Goal: Entertainment & Leisure: Consume media (video, audio)

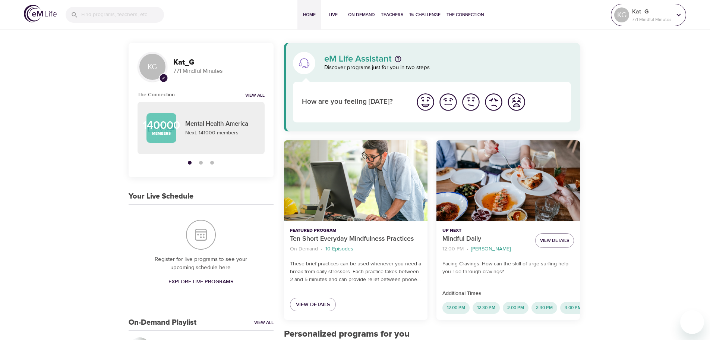
click at [672, 13] on div "Kat_G 771 Mindful Minutes" at bounding box center [652, 15] width 42 height 19
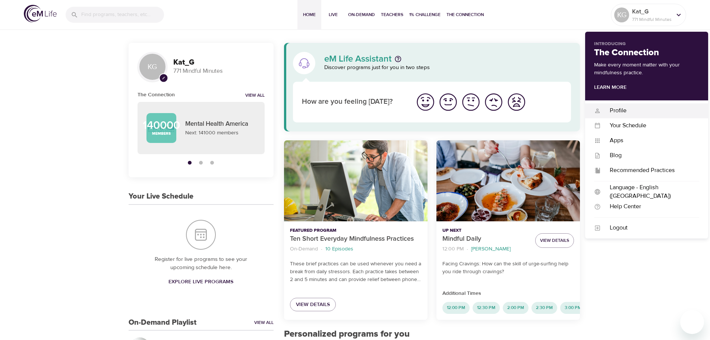
click at [634, 105] on div "Profile Profile" at bounding box center [646, 110] width 123 height 15
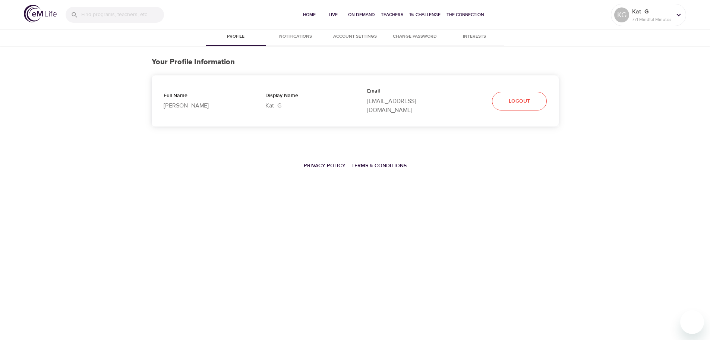
select select "10"
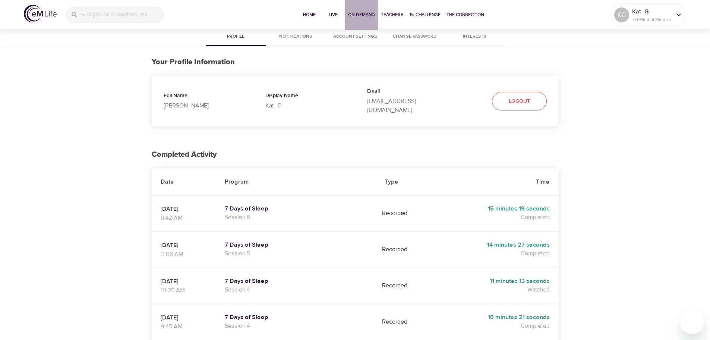
click at [361, 13] on span "On-Demand" at bounding box center [361, 15] width 27 height 8
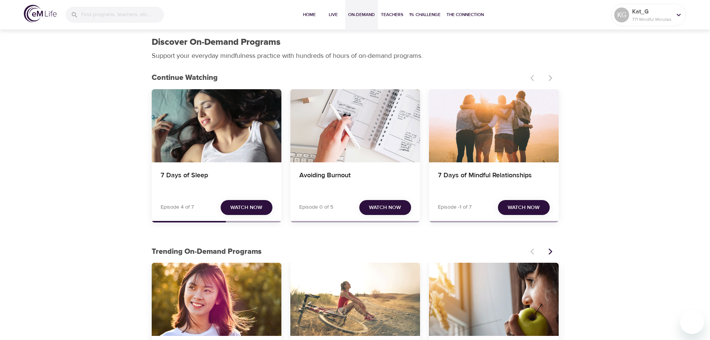
click at [242, 200] on button "Watch Now" at bounding box center [247, 207] width 52 height 15
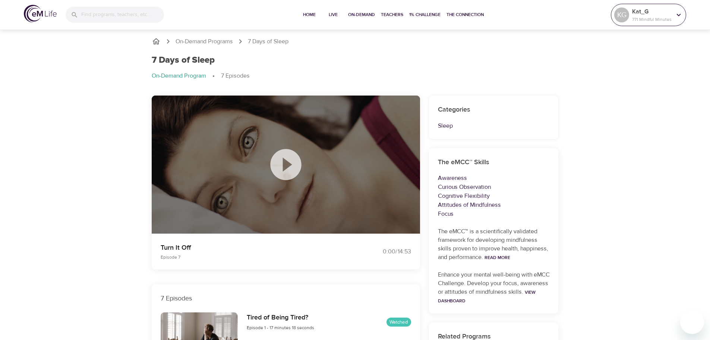
click at [646, 14] on p "Kat_G" at bounding box center [652, 11] width 40 height 9
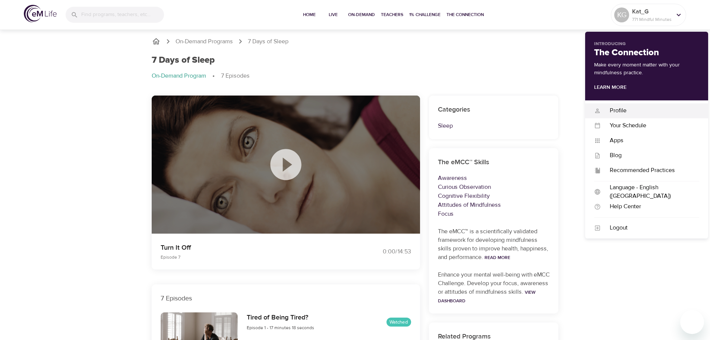
click at [654, 114] on div "Profile" at bounding box center [650, 110] width 98 height 9
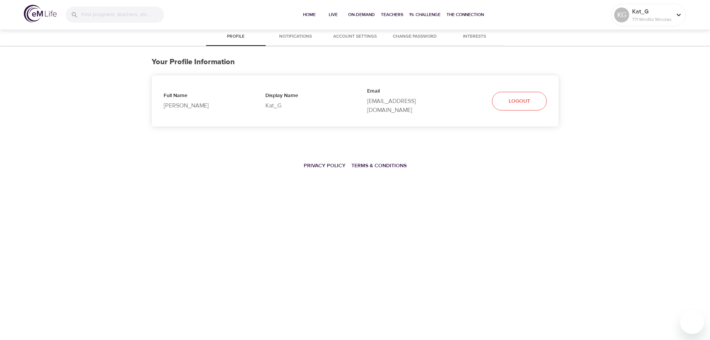
select select "10"
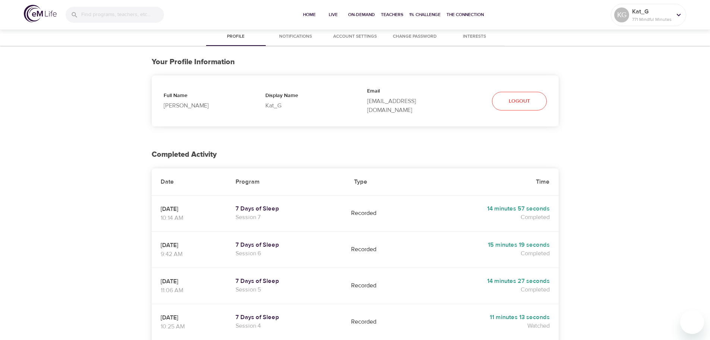
click at [591, 165] on div "Profile Notifications Account Settings Change Password Interests Your Profile I…" at bounding box center [355, 337] width 710 height 619
